Goal: Information Seeking & Learning: Learn about a topic

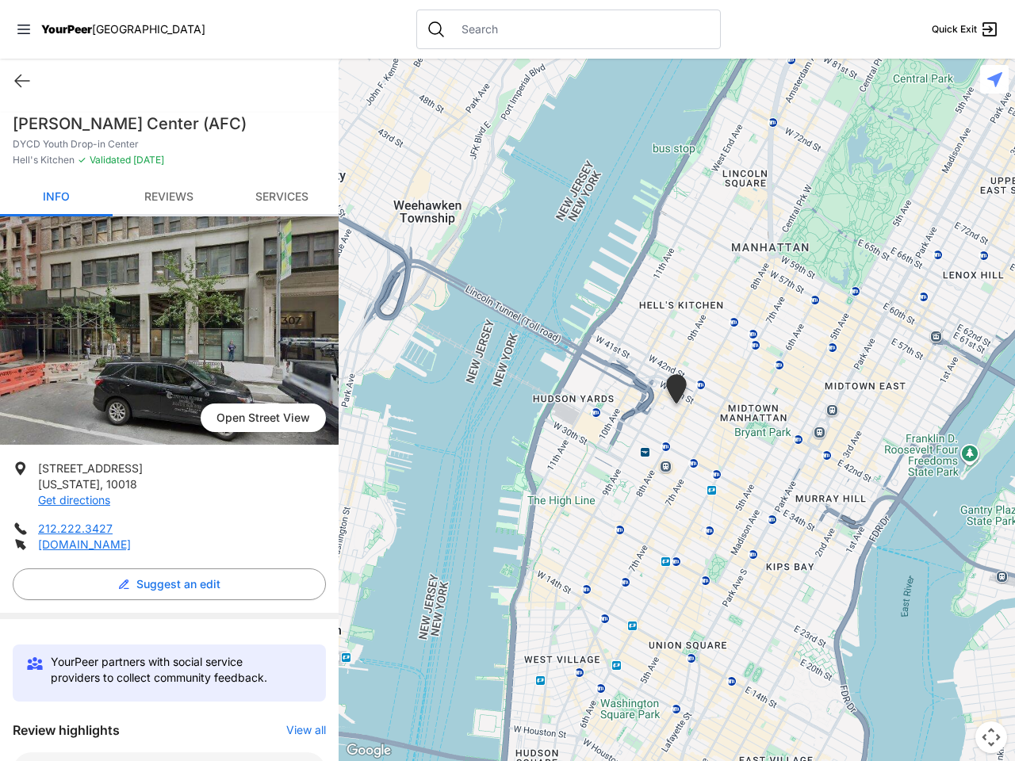
click at [24, 29] on icon at bounding box center [23, 30] width 13 height 10
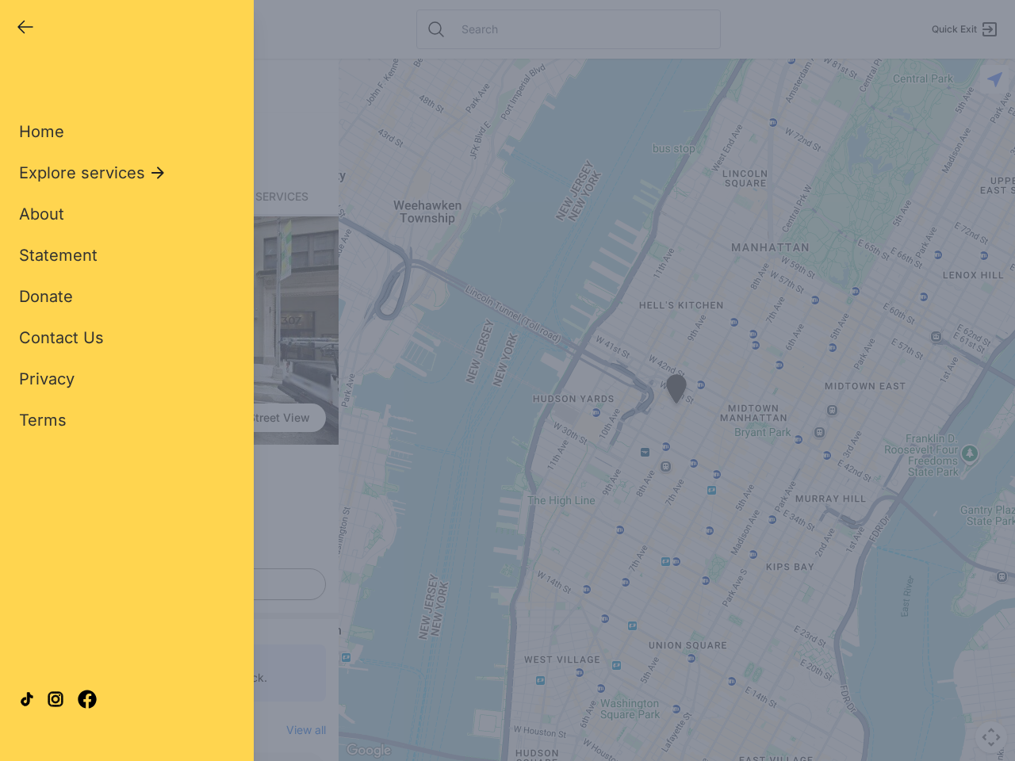
click at [22, 81] on div "Home Explore services About Statement Donate Contact Us Privacy Terms" at bounding box center [127, 251] width 216 height 362
click at [165, 584] on div "Single Adult Families Soup Kitchen Food Pantry Toiletries Restrooms Showers Lau…" at bounding box center [127, 363] width 216 height 587
click at [298, 730] on div "Close panel YourPeer [GEOGRAPHIC_DATA] Quick Exit Single Adult Families Soup Ki…" at bounding box center [507, 380] width 1015 height 761
click at [676, 410] on div "Close panel YourPeer [GEOGRAPHIC_DATA] Quick Exit Single Adult Families Soup Ki…" at bounding box center [507, 380] width 1015 height 761
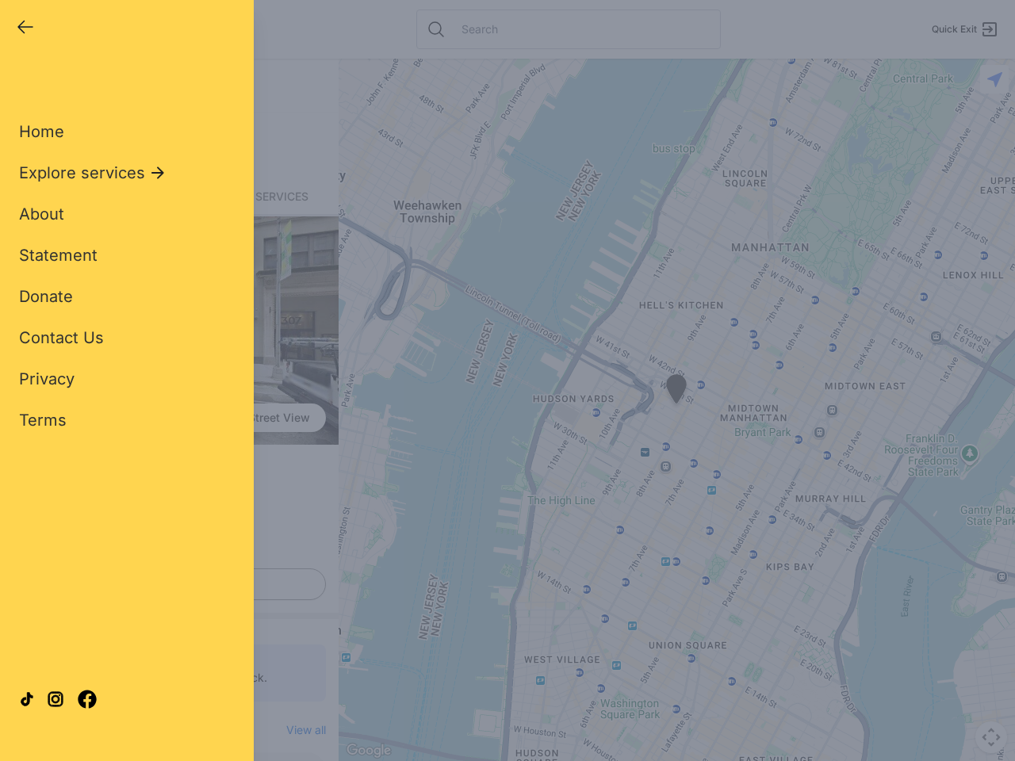
click at [676, 410] on div "Close panel YourPeer [GEOGRAPHIC_DATA] Quick Exit Single Adult Families Soup Ki…" at bounding box center [507, 380] width 1015 height 761
click at [676, 392] on div "Close panel YourPeer [GEOGRAPHIC_DATA] Quick Exit Single Adult Families Soup Ki…" at bounding box center [507, 380] width 1015 height 761
click at [991, 737] on div "Close panel YourPeer [GEOGRAPHIC_DATA] Quick Exit Single Adult Families Soup Ki…" at bounding box center [507, 380] width 1015 height 761
click at [994, 79] on div "Close panel YourPeer [GEOGRAPHIC_DATA] Quick Exit Single Adult Families Soup Ki…" at bounding box center [507, 380] width 1015 height 761
